Goal: Information Seeking & Learning: Check status

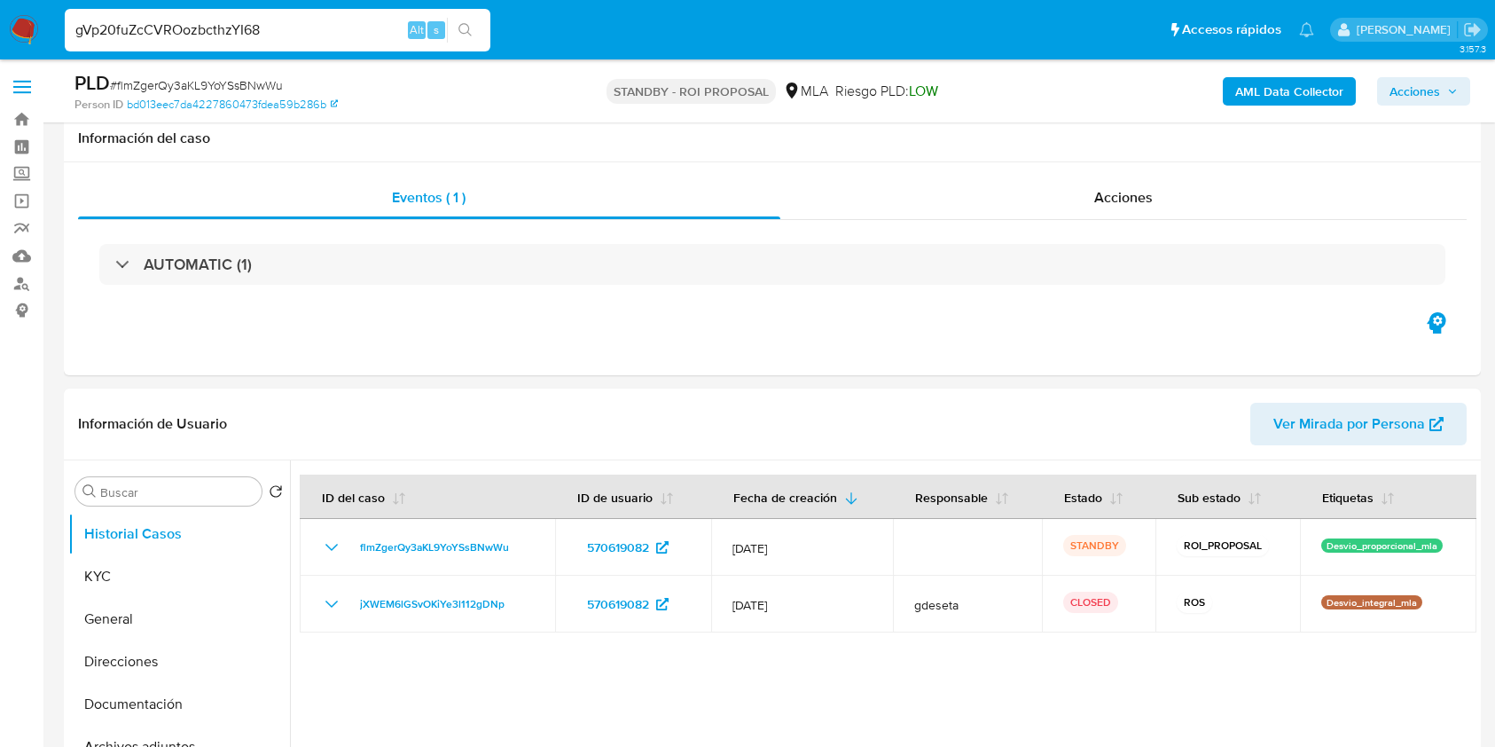
select select "10"
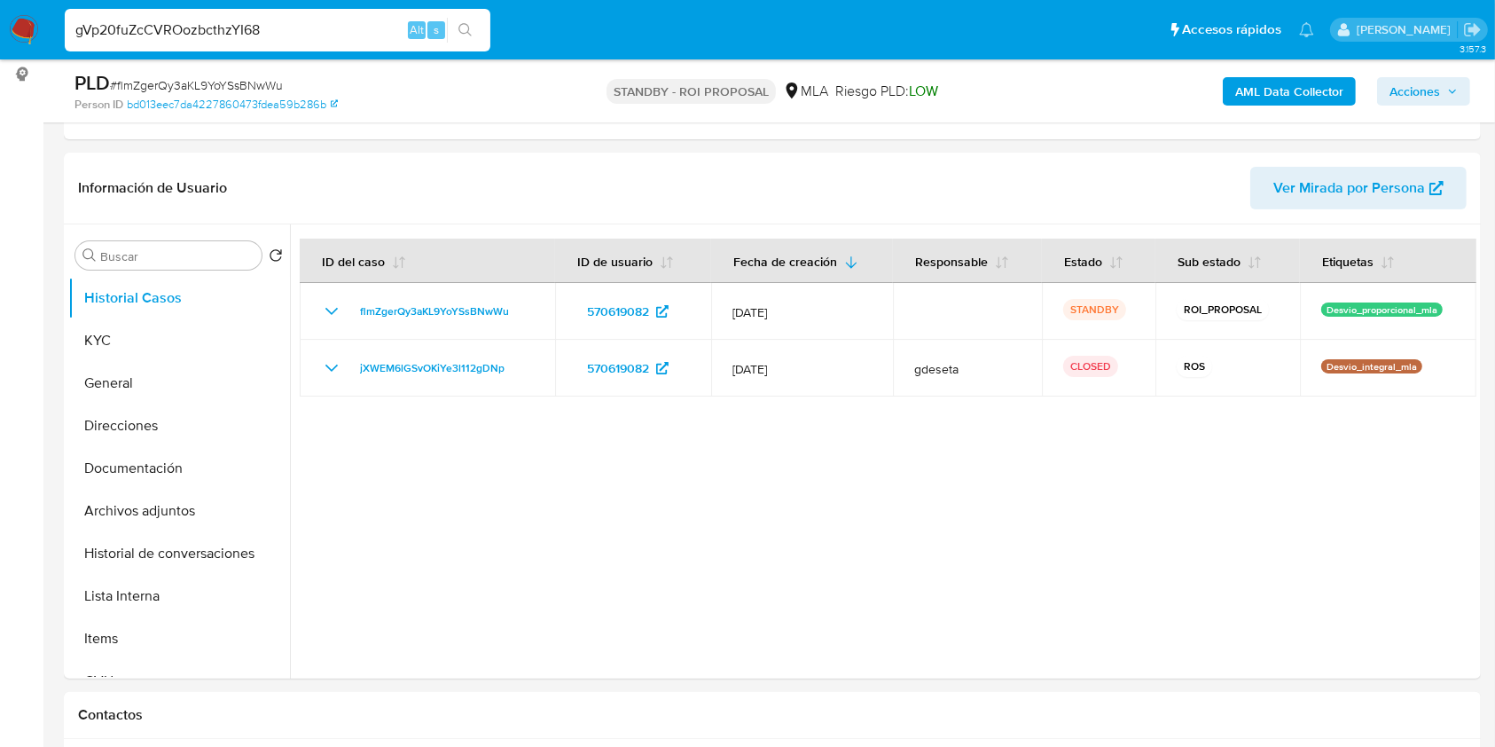
type input "gVp20fuZcCVROozbcthzYI68"
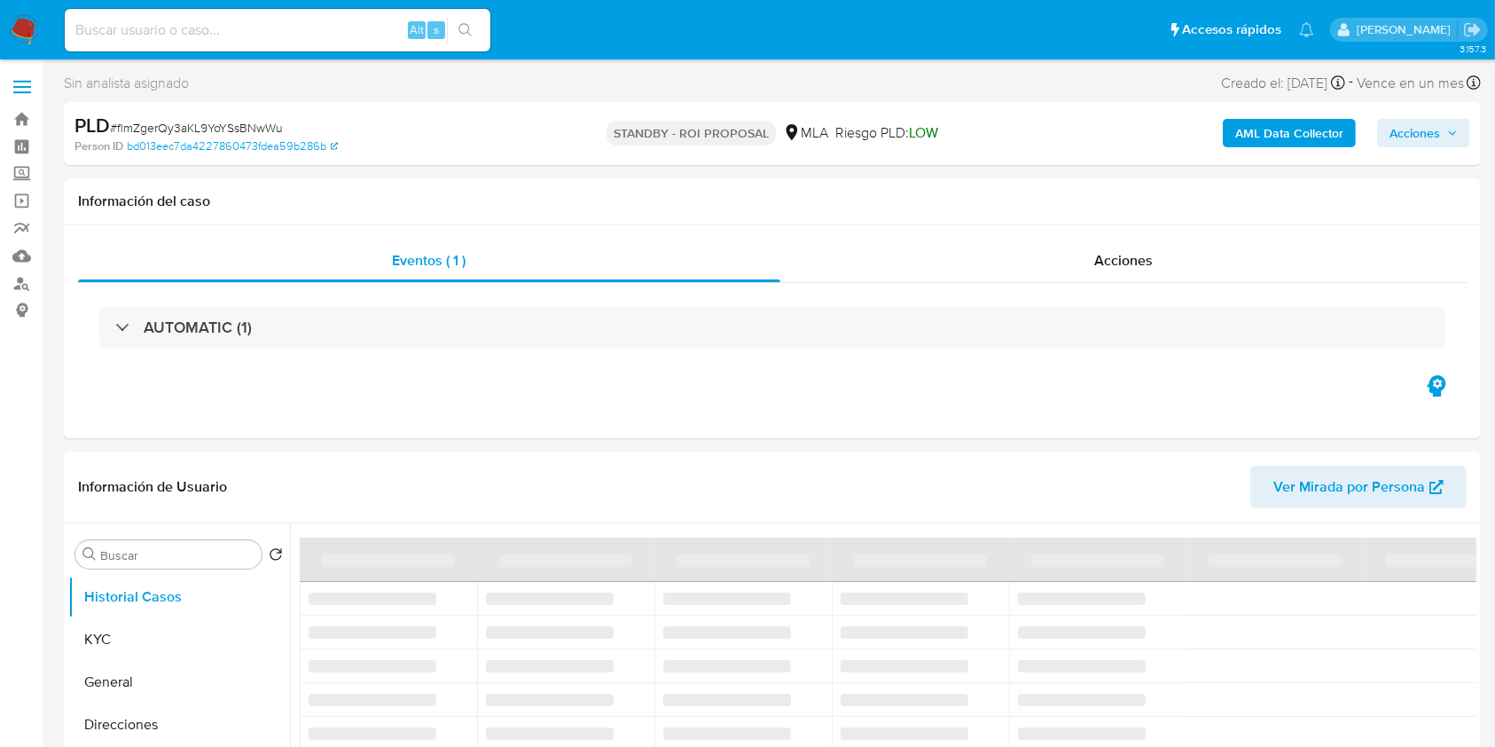
select select "10"
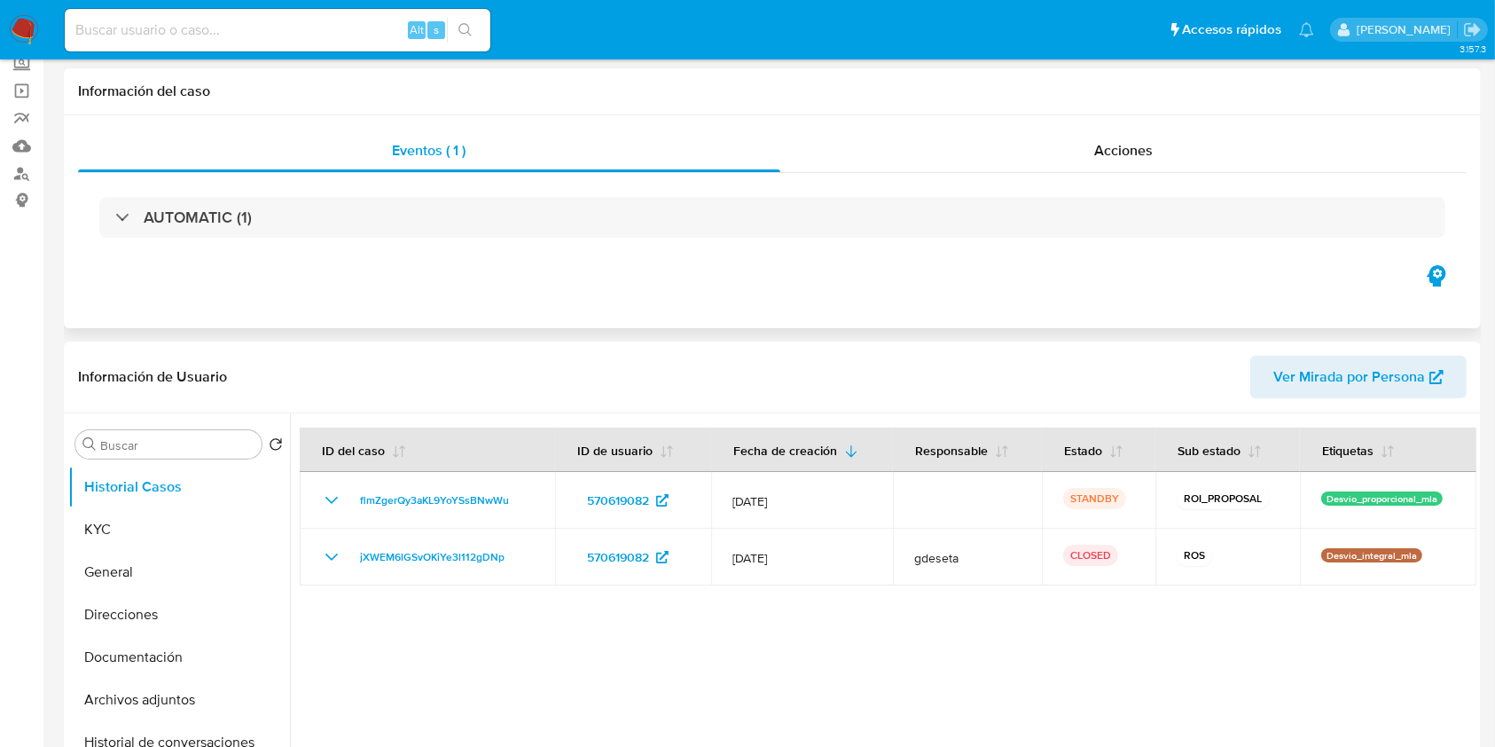
scroll to position [236, 0]
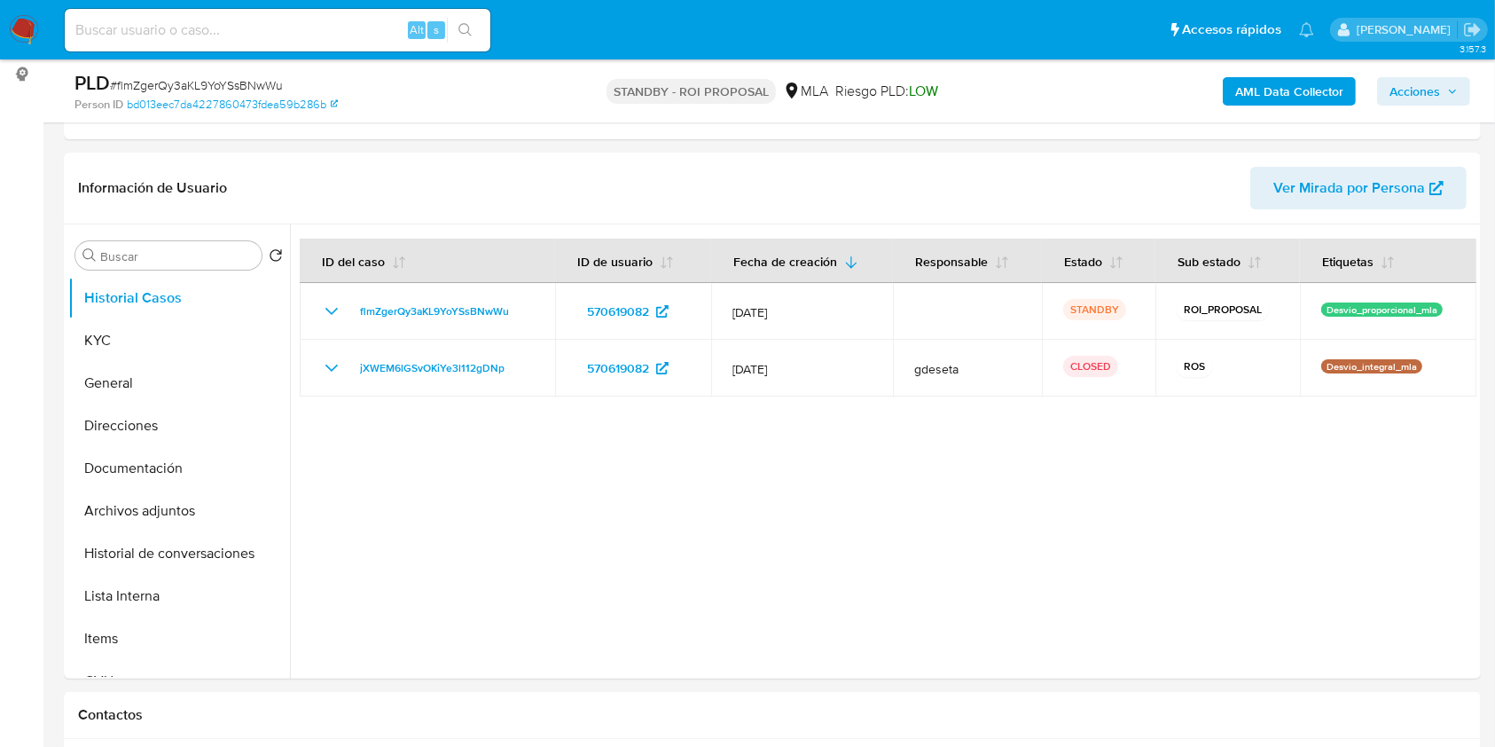
click at [305, 20] on input at bounding box center [278, 30] width 426 height 23
paste input "gVp20fuZcCVROozbcthzYI68"
type input "gVp20fuZcCVROozbcthzYI68"
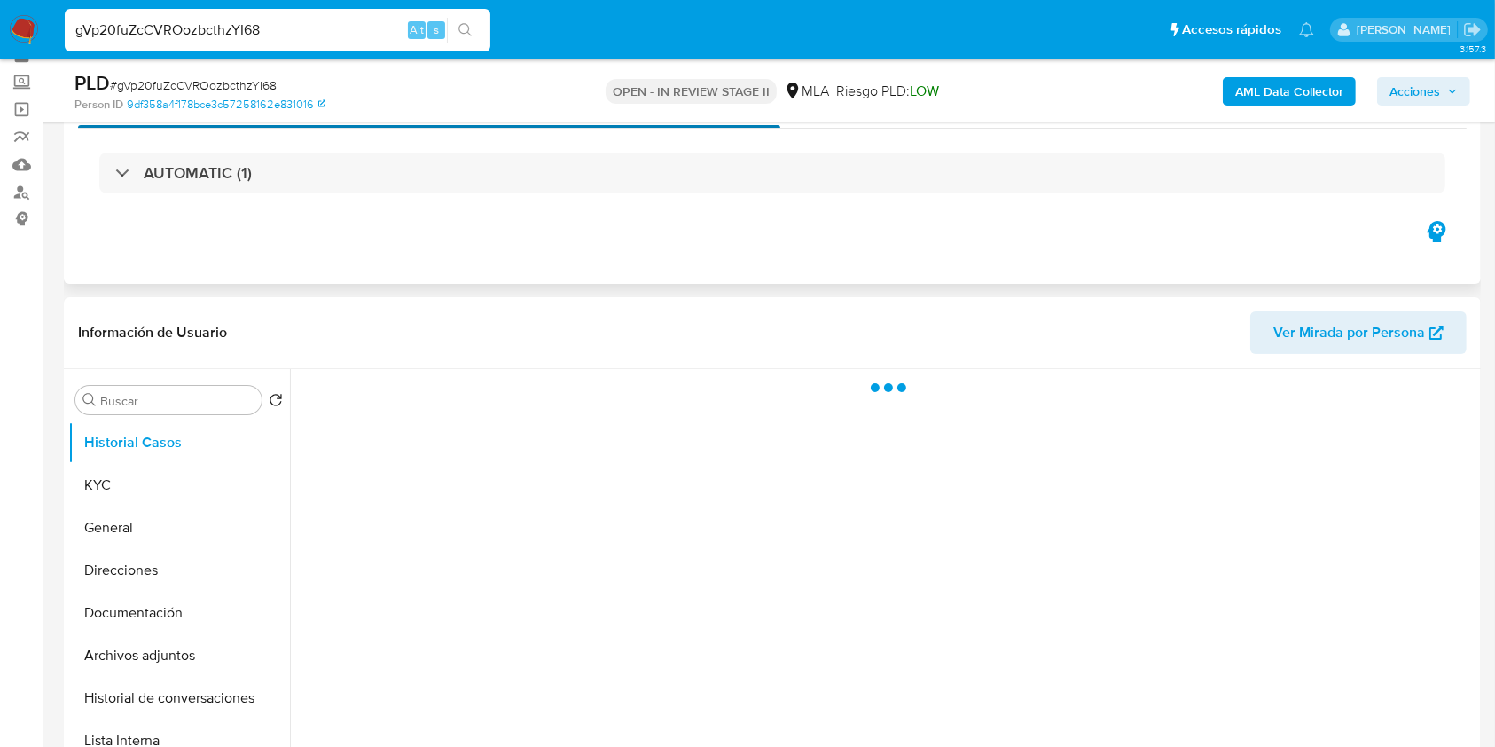
scroll to position [236, 0]
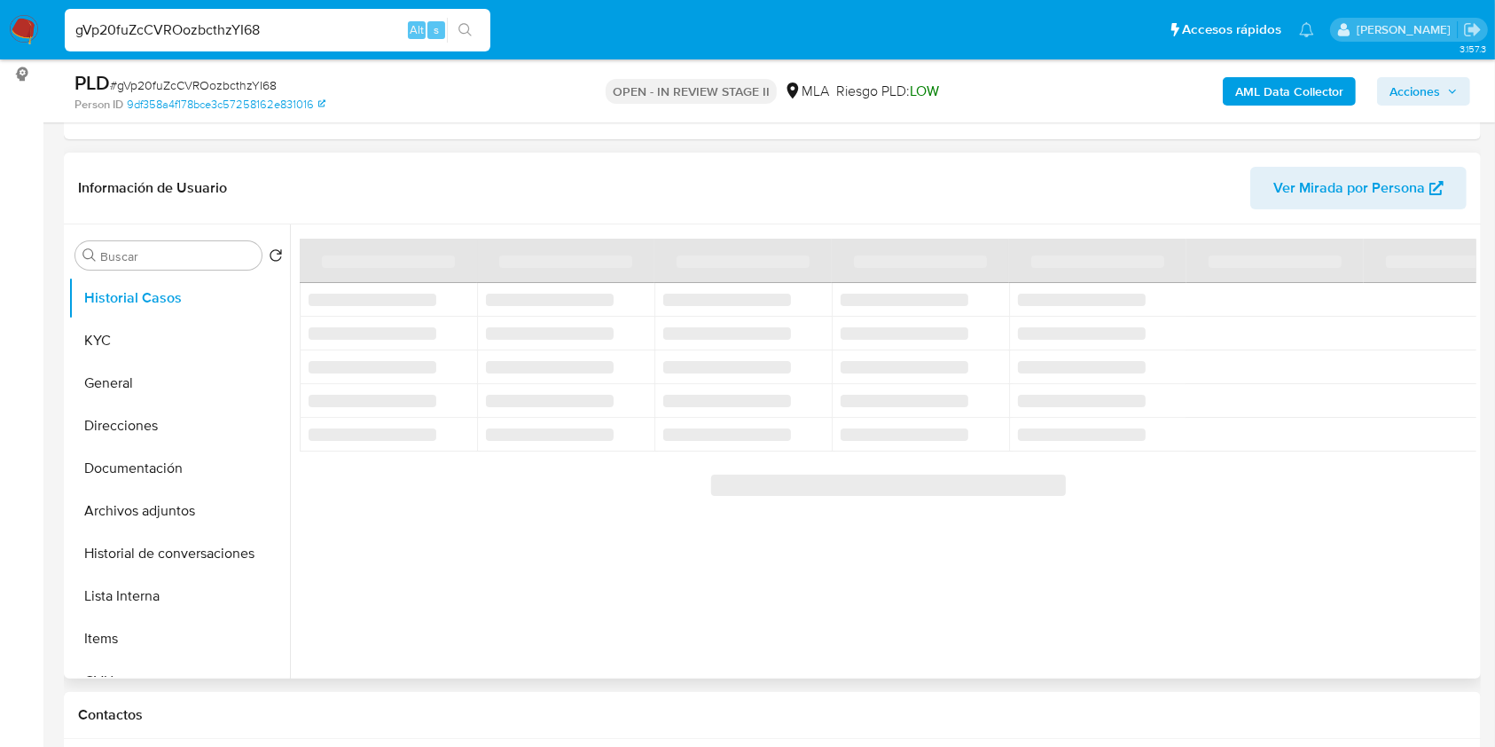
select select "10"
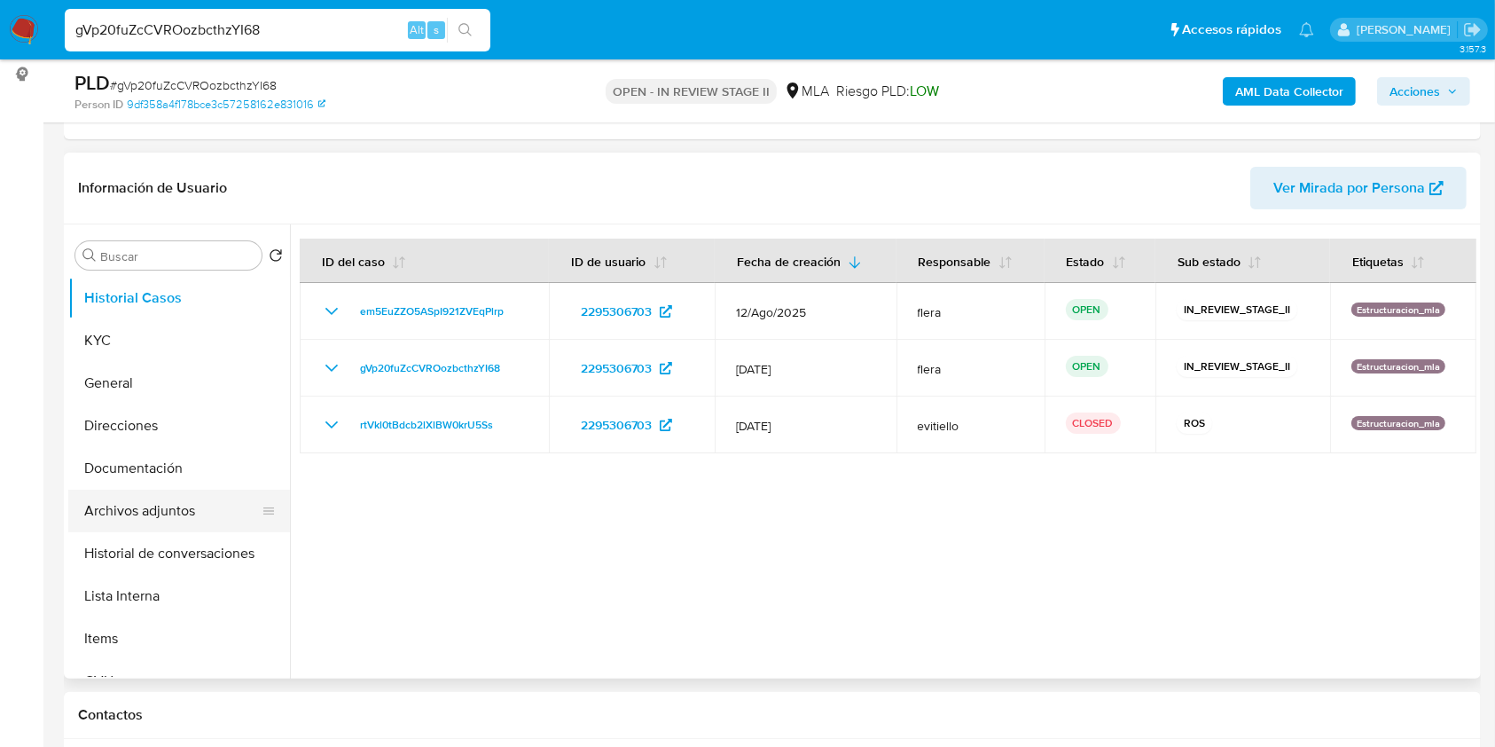
click at [171, 508] on button "Archivos adjuntos" at bounding box center [171, 510] width 207 height 43
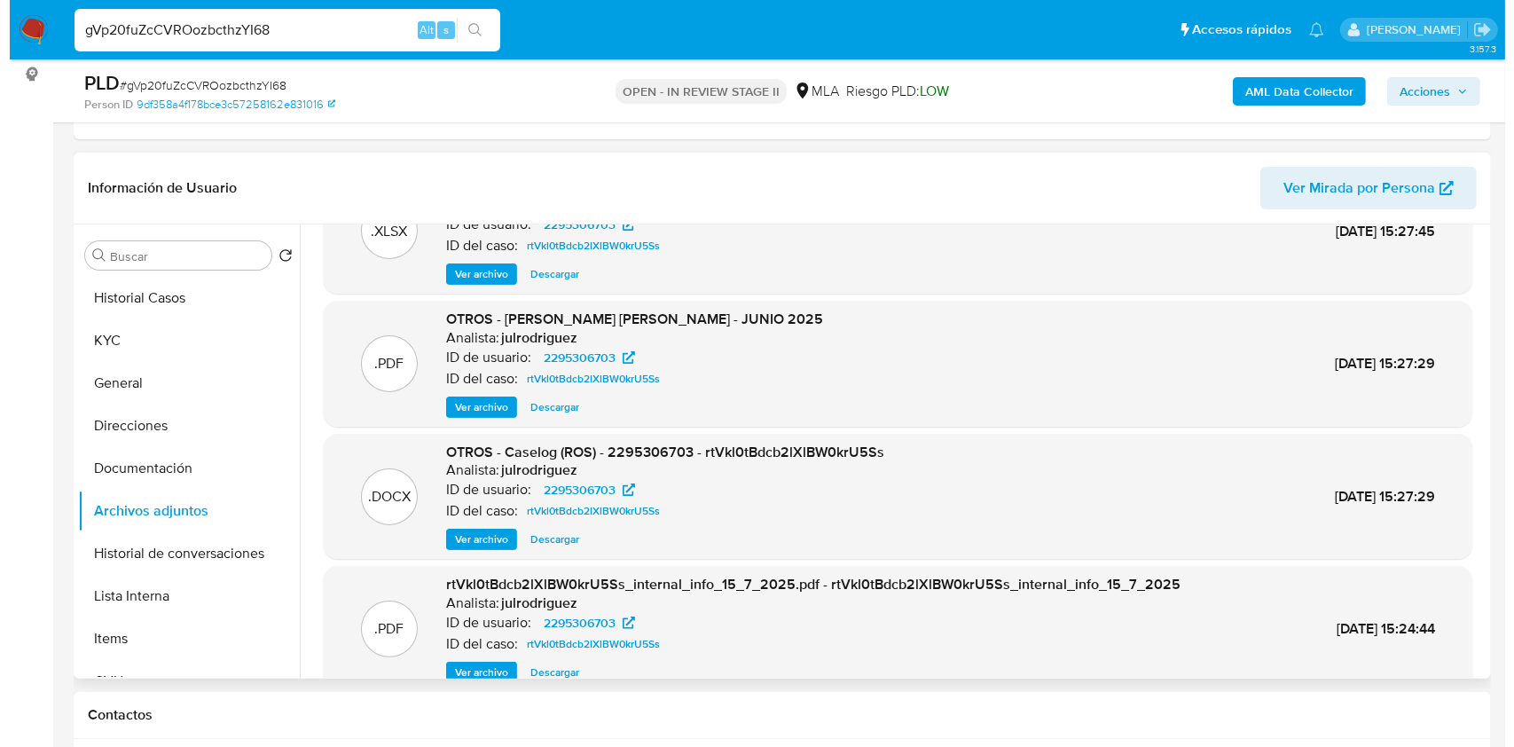
scroll to position [118, 0]
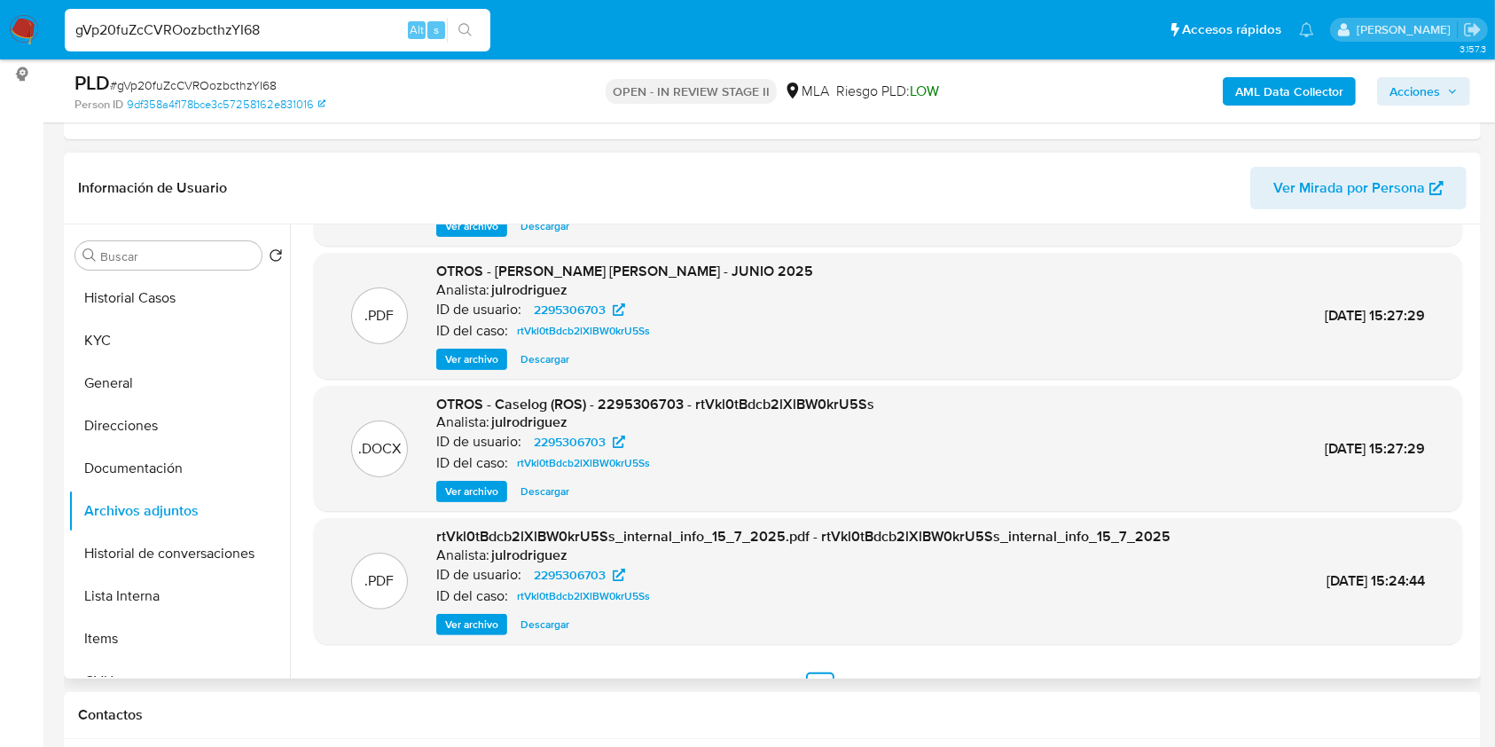
click at [461, 491] on span "Ver archivo" at bounding box center [471, 491] width 53 height 18
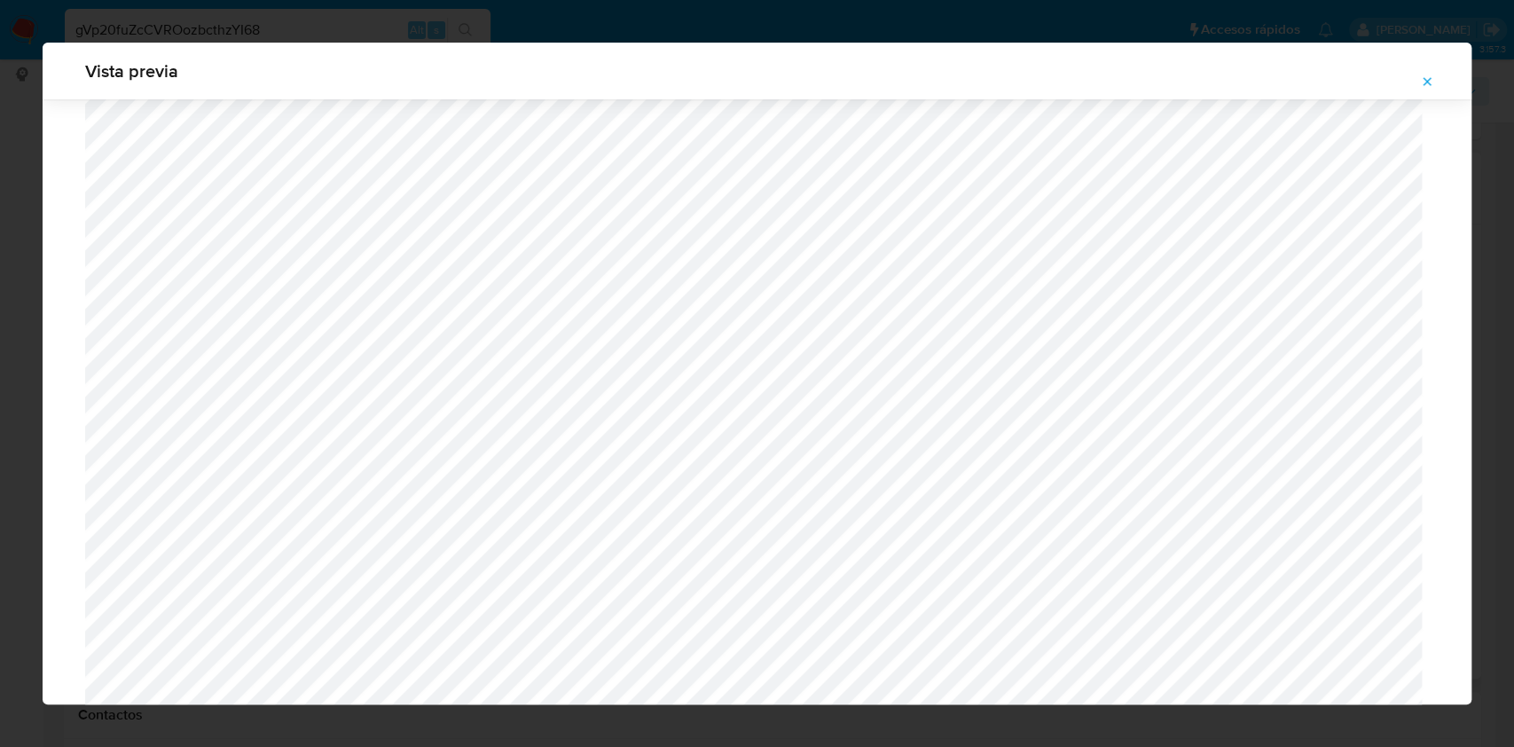
scroll to position [674, 0]
click at [1433, 75] on button "Attachment preview" at bounding box center [1426, 81] width 39 height 28
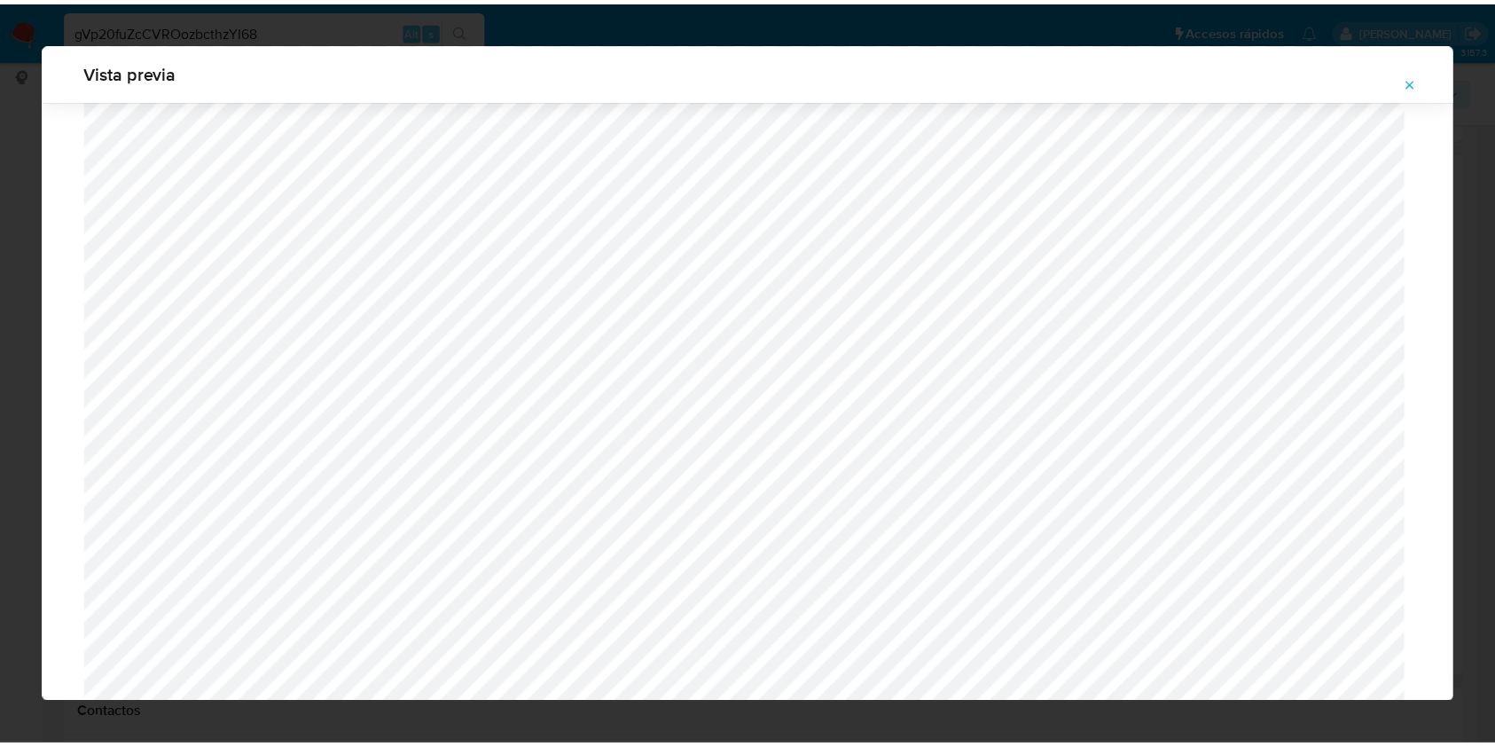
scroll to position [0, 0]
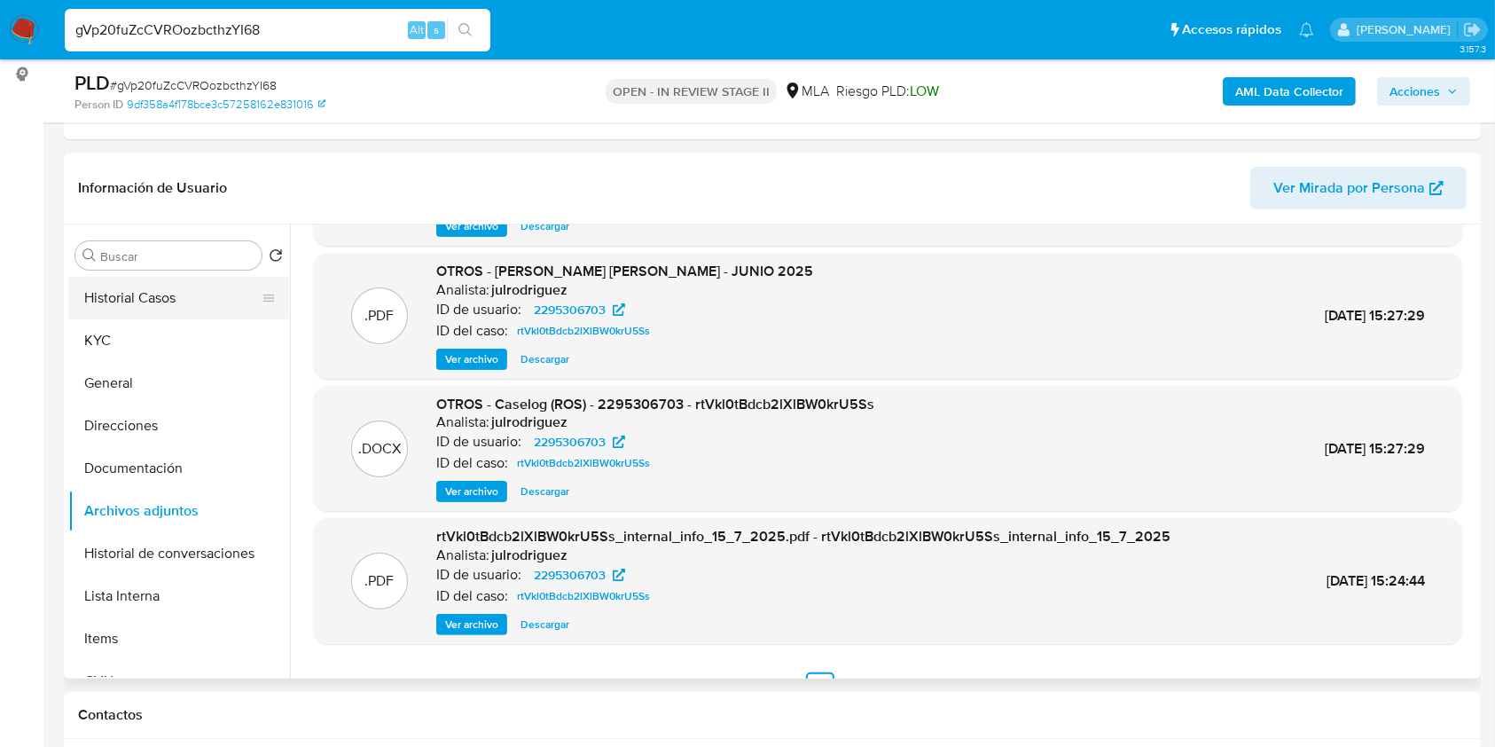
click at [139, 294] on button "Historial Casos" at bounding box center [171, 298] width 207 height 43
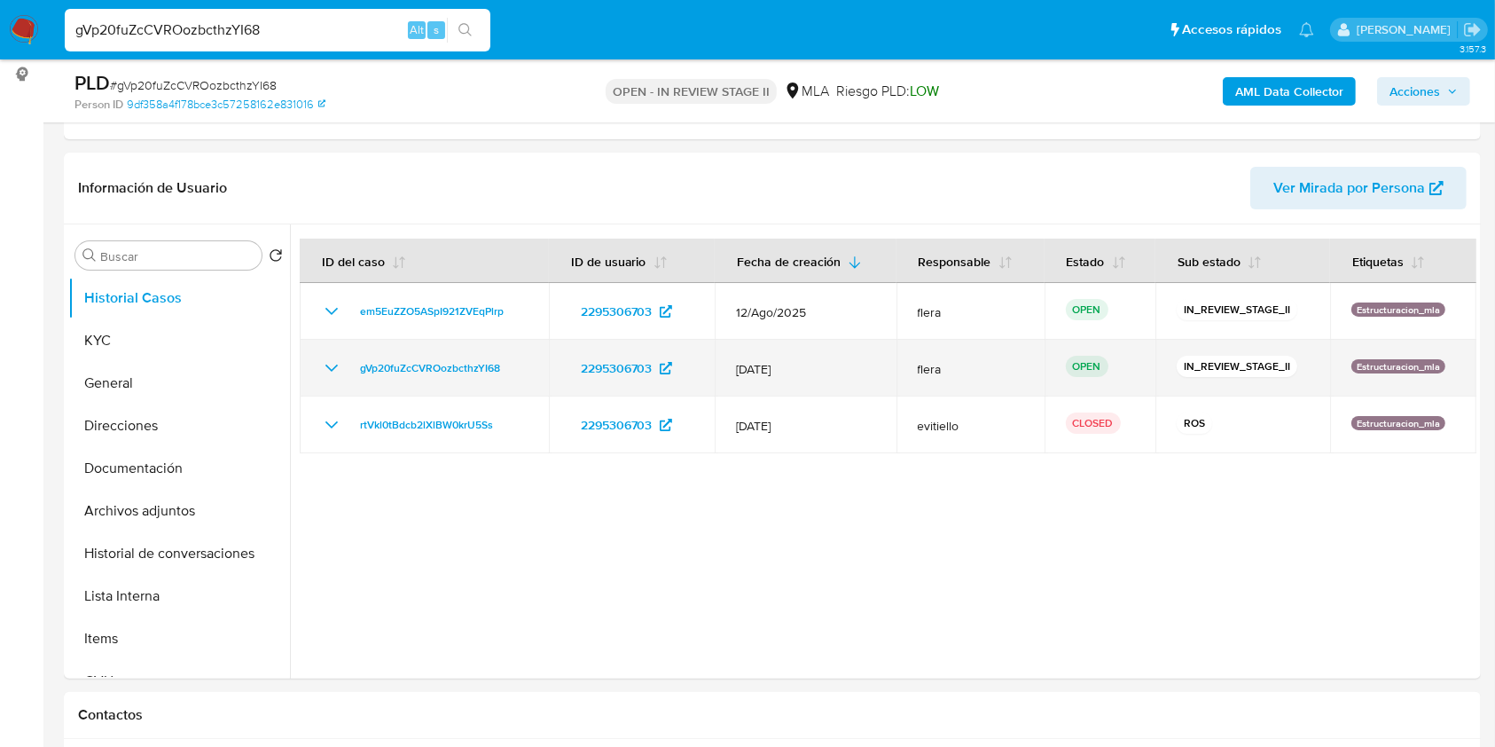
drag, startPoint x: 458, startPoint y: 372, endPoint x: 343, endPoint y: 369, distance: 115.3
click at [343, 369] on div "gVp20fuZcCVROozbcthzYI68" at bounding box center [424, 367] width 207 height 21
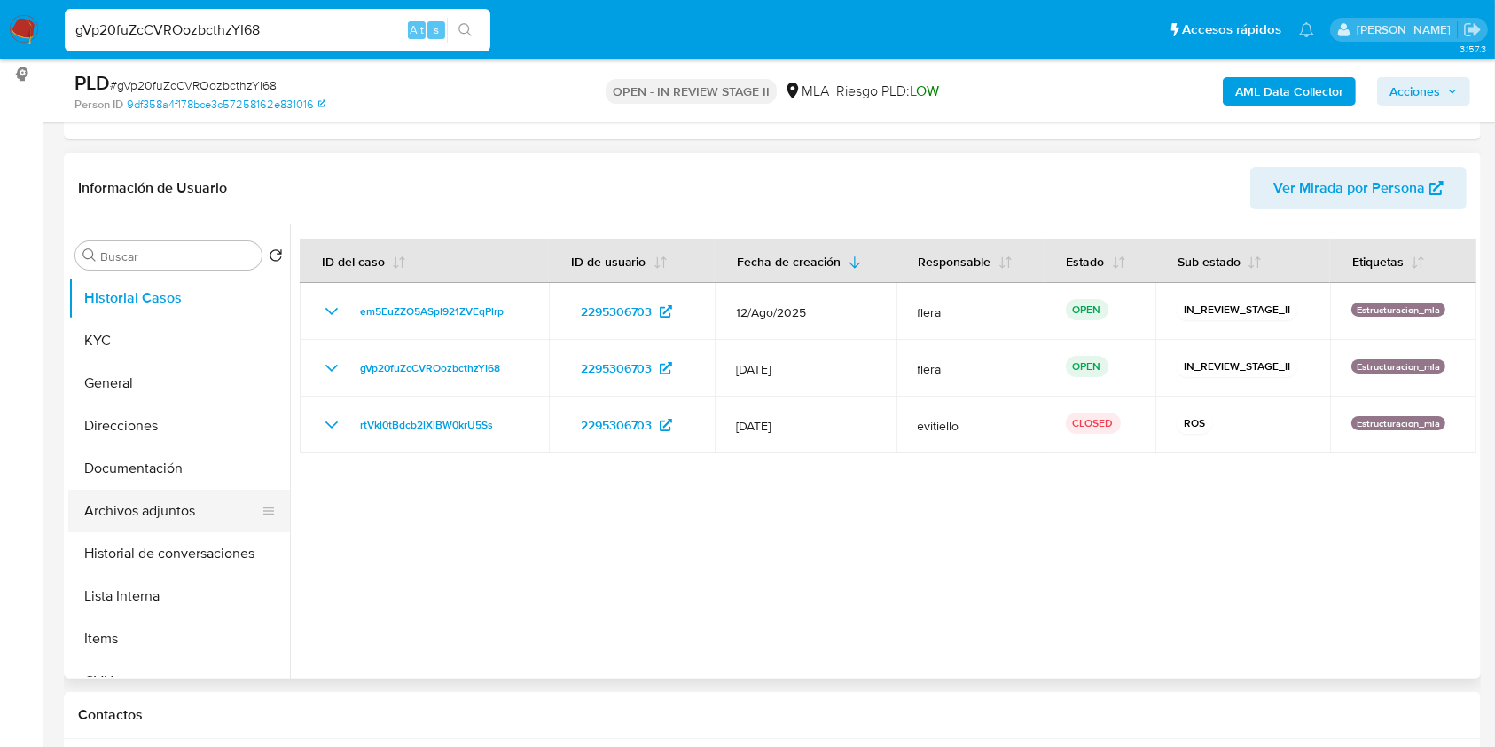
click at [142, 499] on button "Archivos adjuntos" at bounding box center [171, 510] width 207 height 43
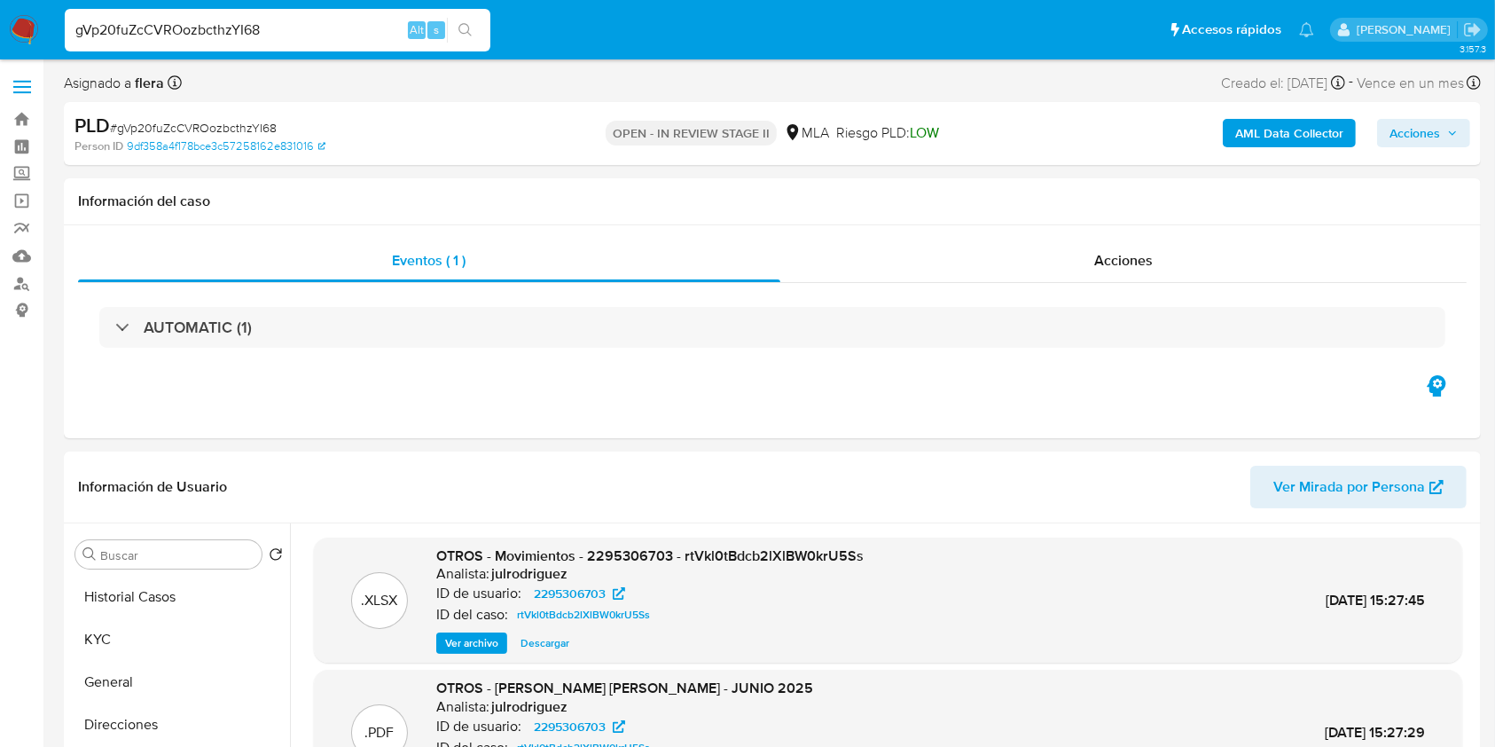
click at [1435, 117] on div "AML Data Collector Acciones" at bounding box center [1240, 134] width 460 height 42
click at [1403, 147] on div "AML Data Collector Acciones" at bounding box center [1240, 134] width 460 height 42
click at [1404, 140] on span "Acciones" at bounding box center [1414, 133] width 51 height 28
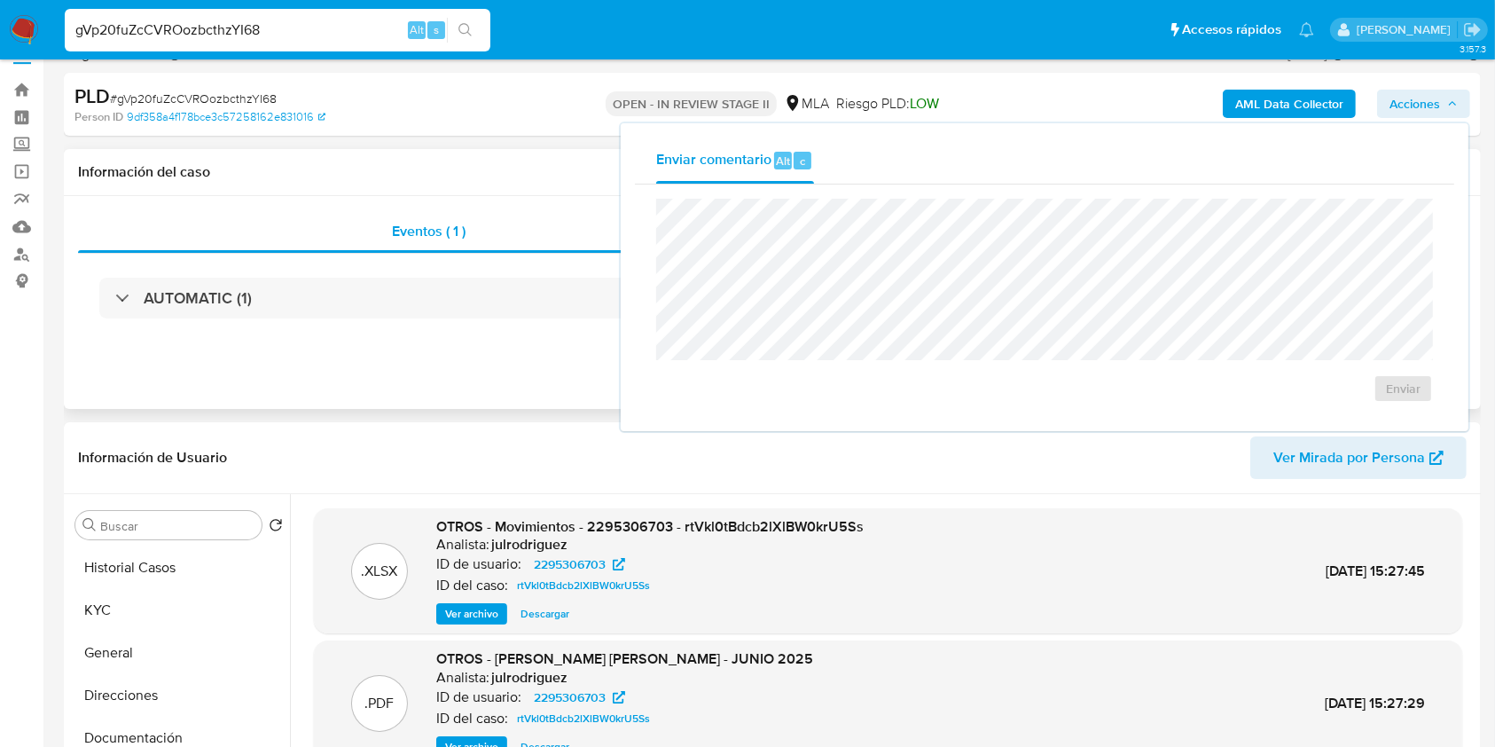
scroll to position [118, 0]
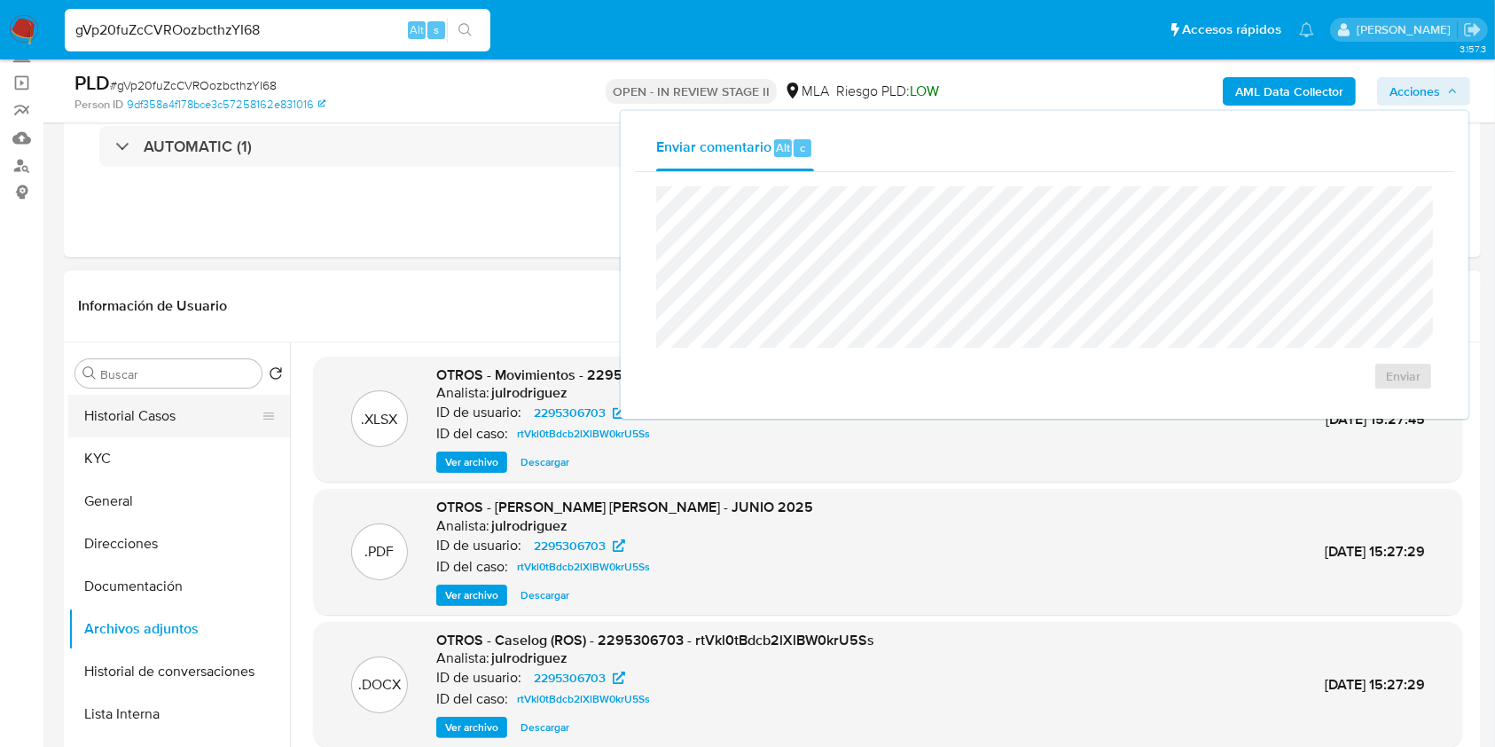
click at [149, 411] on button "Historial Casos" at bounding box center [171, 416] width 207 height 43
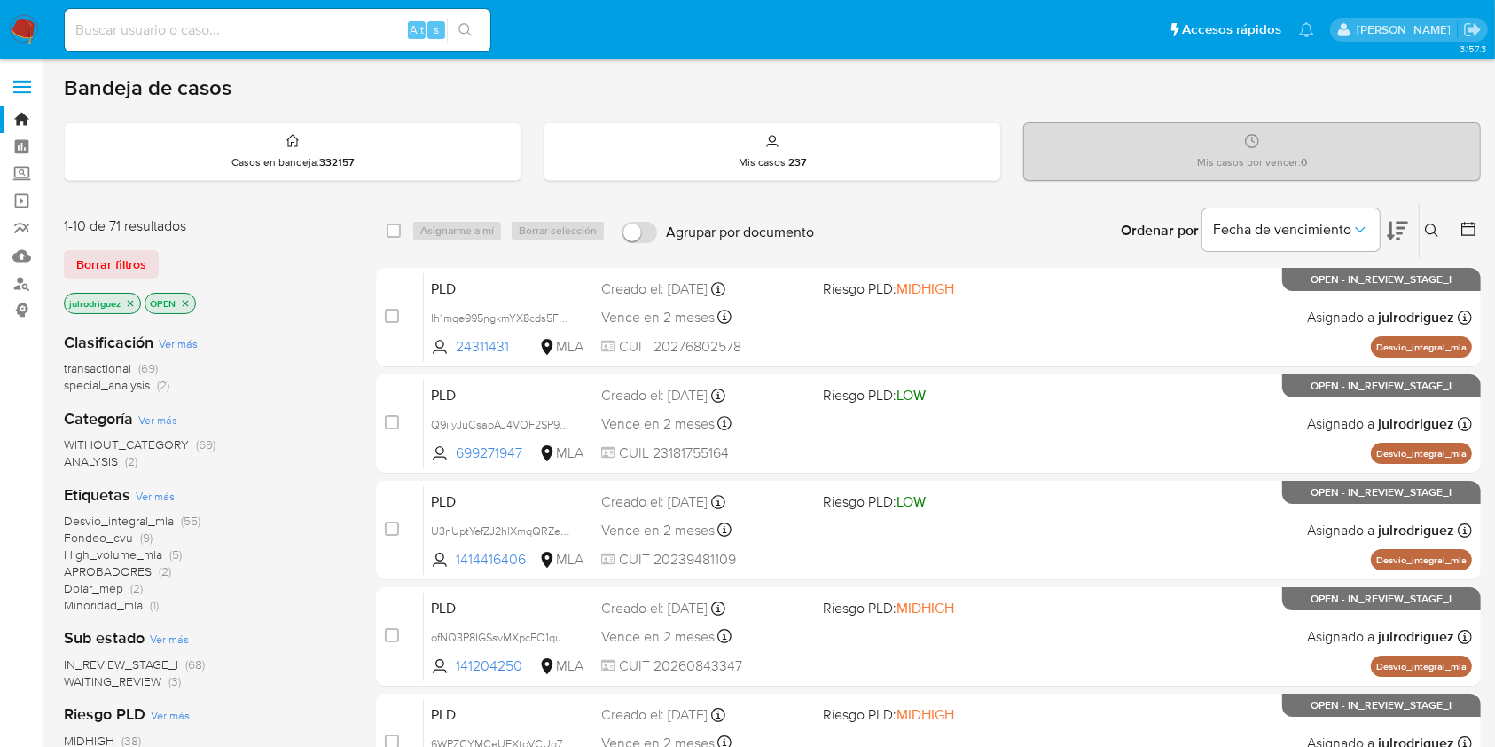
click at [1428, 225] on icon at bounding box center [1432, 230] width 14 height 14
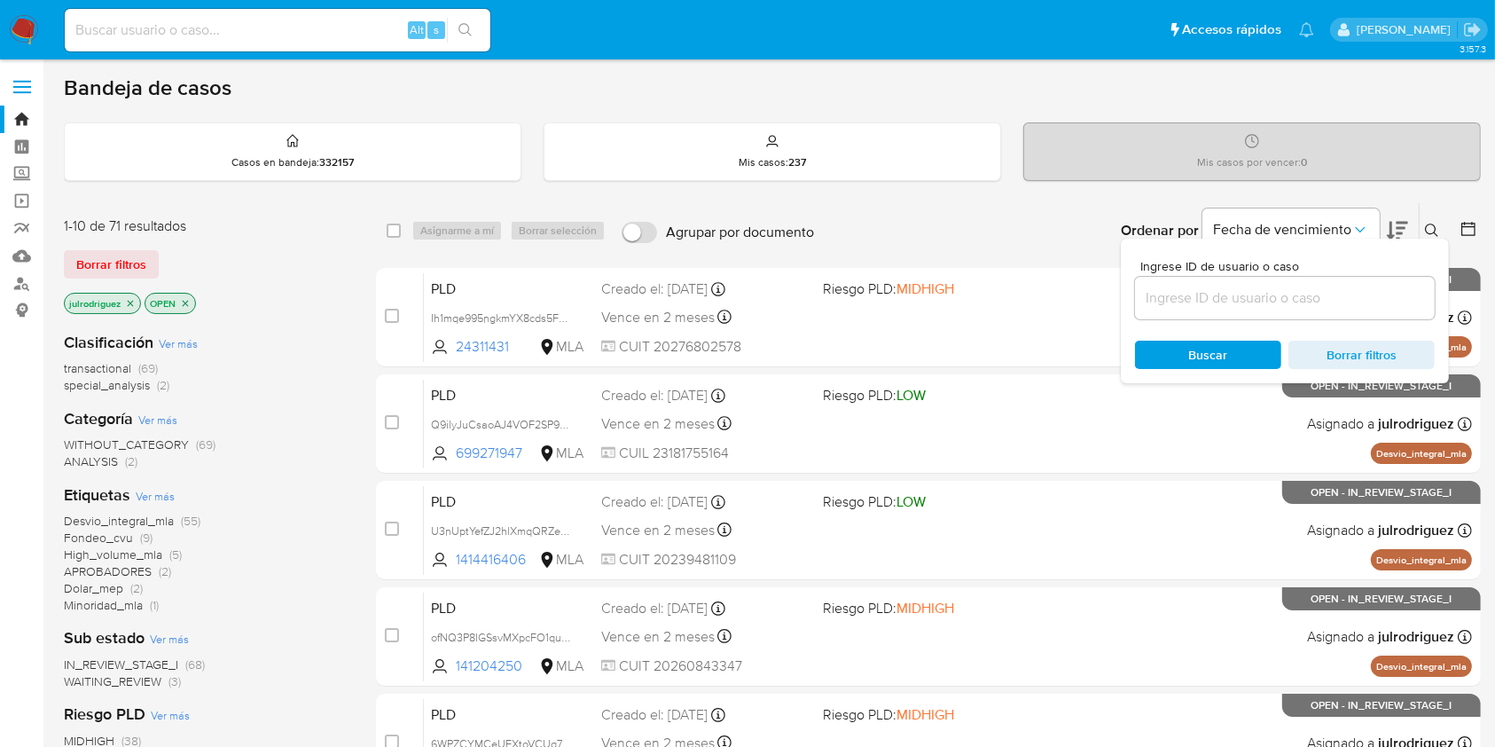
click at [1224, 309] on div at bounding box center [1285, 298] width 300 height 43
click at [1219, 297] on input at bounding box center [1285, 297] width 300 height 23
paste input "gVp20fuZcCVROozbcthzYI68"
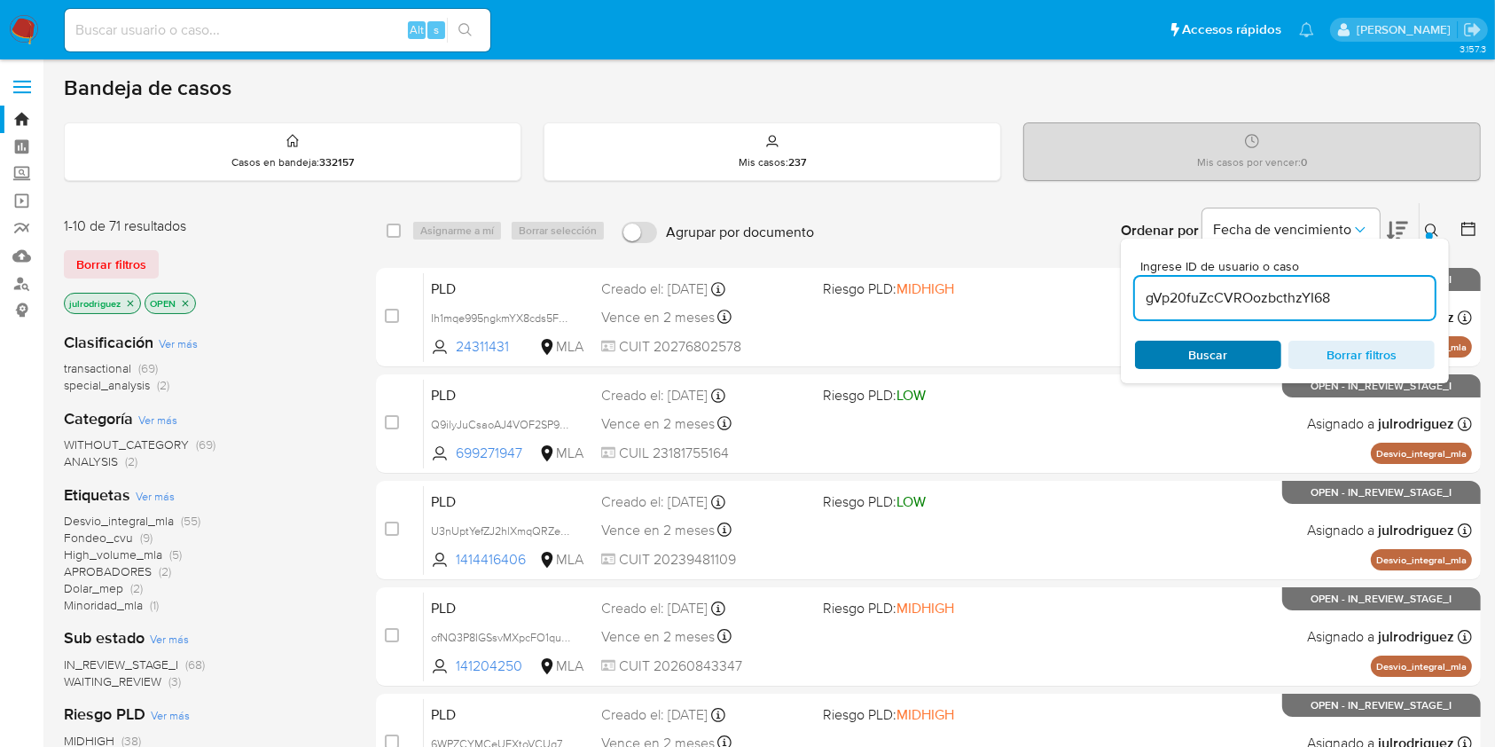
type input "gVp20fuZcCVROozbcthzYI68"
click at [1204, 350] on span "Buscar" at bounding box center [1208, 354] width 39 height 28
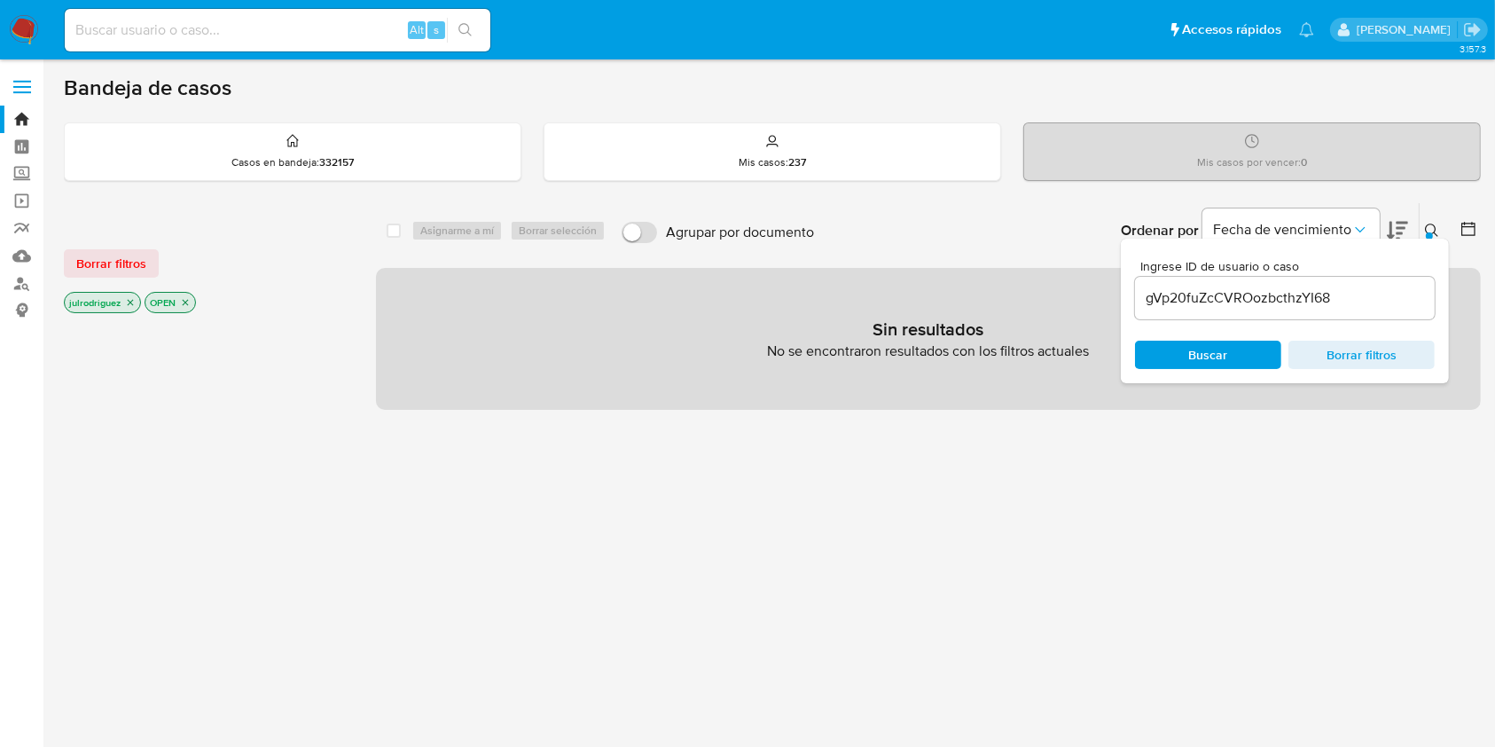
click at [128, 304] on icon "close-filter" at bounding box center [130, 302] width 11 height 11
